Goal: Transaction & Acquisition: Purchase product/service

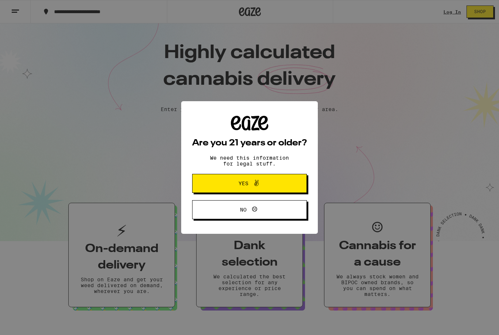
click at [277, 184] on span "Yes" at bounding box center [250, 184] width 56 height 10
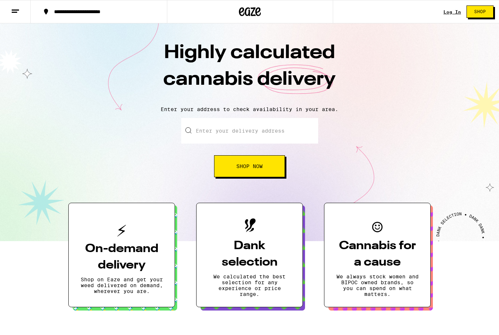
click at [263, 159] on button "Shop Now" at bounding box center [249, 166] width 71 height 22
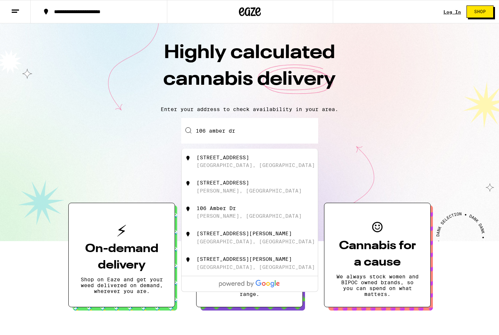
click at [254, 165] on div "[STREET_ADDRESS]" at bounding box center [262, 162] width 131 height 14
type input "[STREET_ADDRESS]"
